Goal: Information Seeking & Learning: Learn about a topic

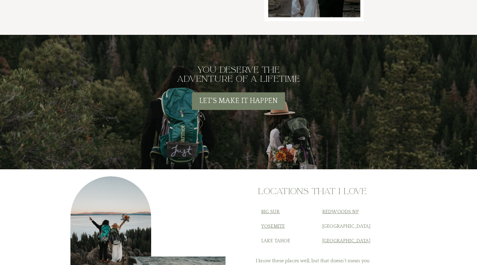
scroll to position [2326, 0]
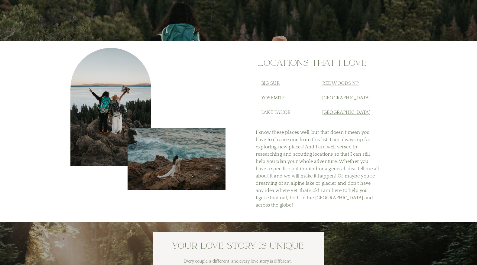
click at [337, 82] on link "Redwoods NP" at bounding box center [340, 82] width 37 height 5
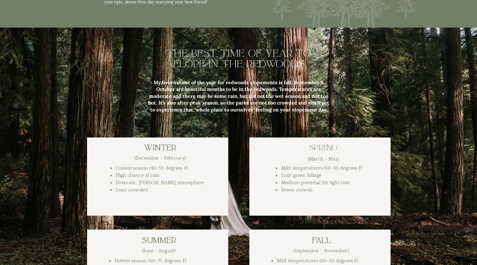
scroll to position [2019, 0]
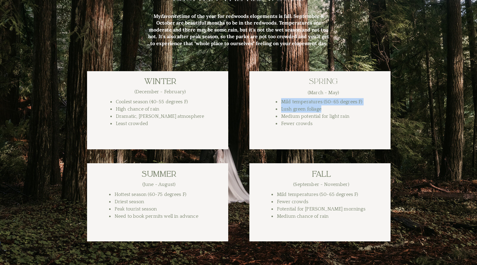
drag, startPoint x: 331, startPoint y: 109, endPoint x: 266, endPoint y: 109, distance: 65.6
click at [266, 109] on div "Mild temperatures (50-65 degrees F) Lush green foliage Medium potential for lig…" at bounding box center [238, 114] width 363 height 307
click at [267, 109] on div at bounding box center [319, 110] width 141 height 78
click at [285, 104] on li "Mild temperatures (50-65 degrees F)" at bounding box center [329, 101] width 97 height 7
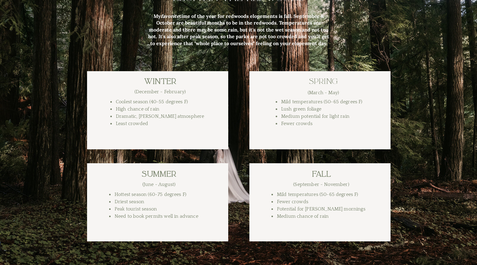
click at [285, 107] on li "Lush green foliage" at bounding box center [329, 108] width 97 height 7
click at [324, 126] on li "Fewer crowds" at bounding box center [329, 123] width 97 height 7
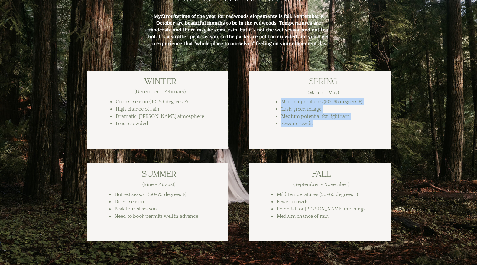
drag, startPoint x: 321, startPoint y: 126, endPoint x: 259, endPoint y: 78, distance: 78.4
click at [259, 78] on div "Mild temperatures (50-65 degrees F) Lush green foliage Medium potential for lig…" at bounding box center [238, 114] width 363 height 307
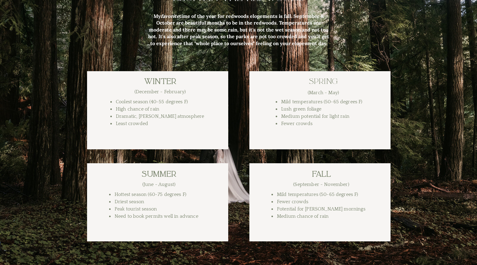
click at [282, 118] on li "Medium potential for light rain" at bounding box center [329, 115] width 97 height 7
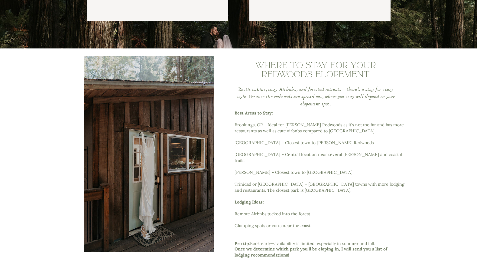
scroll to position [2255, 0]
